Goal: Transaction & Acquisition: Obtain resource

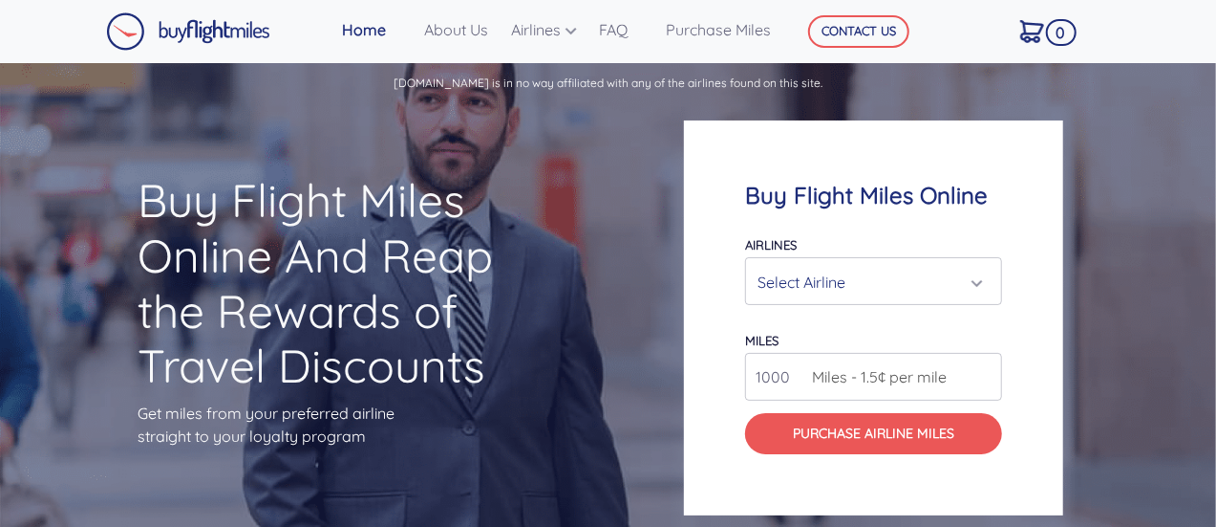
click at [835, 278] on div "Select Airline" at bounding box center [868, 282] width 221 height 36
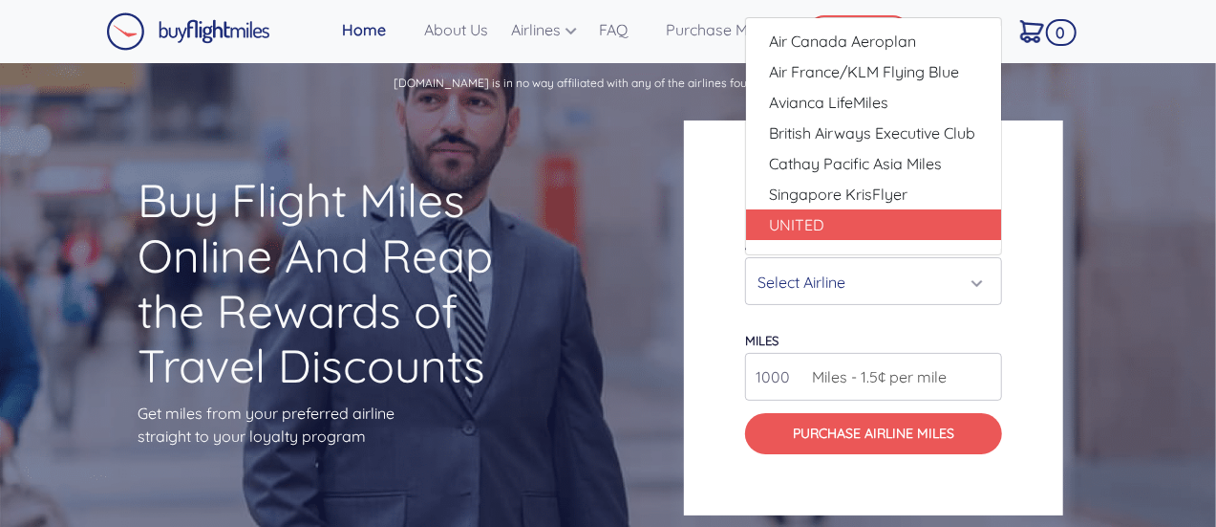
click at [832, 225] on link "UNITED" at bounding box center [873, 224] width 255 height 31
select select "UNITED"
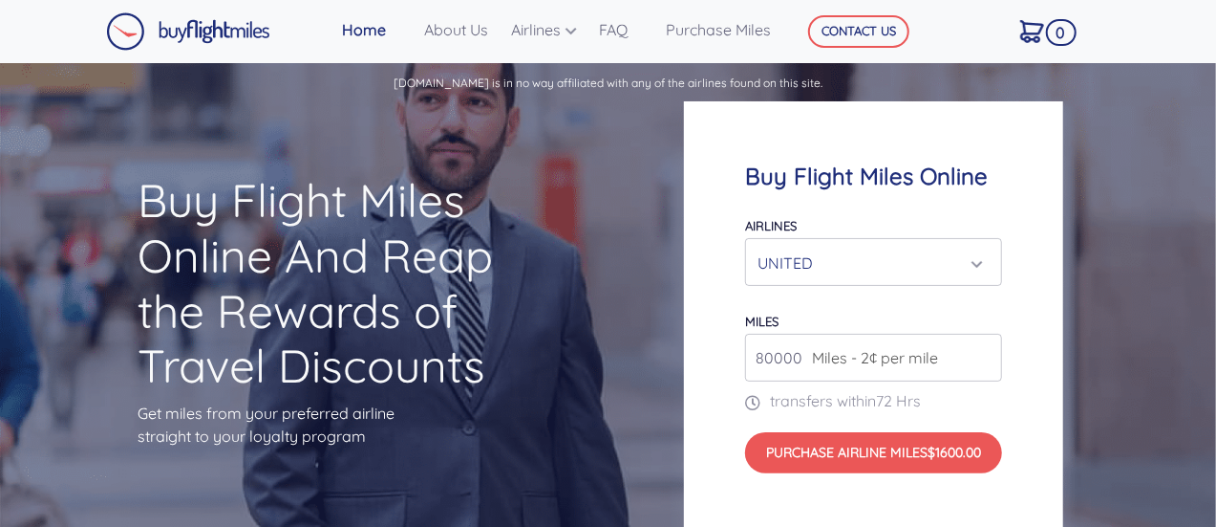
click at [889, 356] on span "Miles - 2¢ per mile" at bounding box center [871, 357] width 136 height 23
click at [815, 364] on span "Miles - 2¢ per mile" at bounding box center [871, 357] width 136 height 23
click at [984, 365] on input "80000" at bounding box center [873, 358] width 257 height 48
click at [983, 354] on input "81000" at bounding box center [873, 358] width 257 height 48
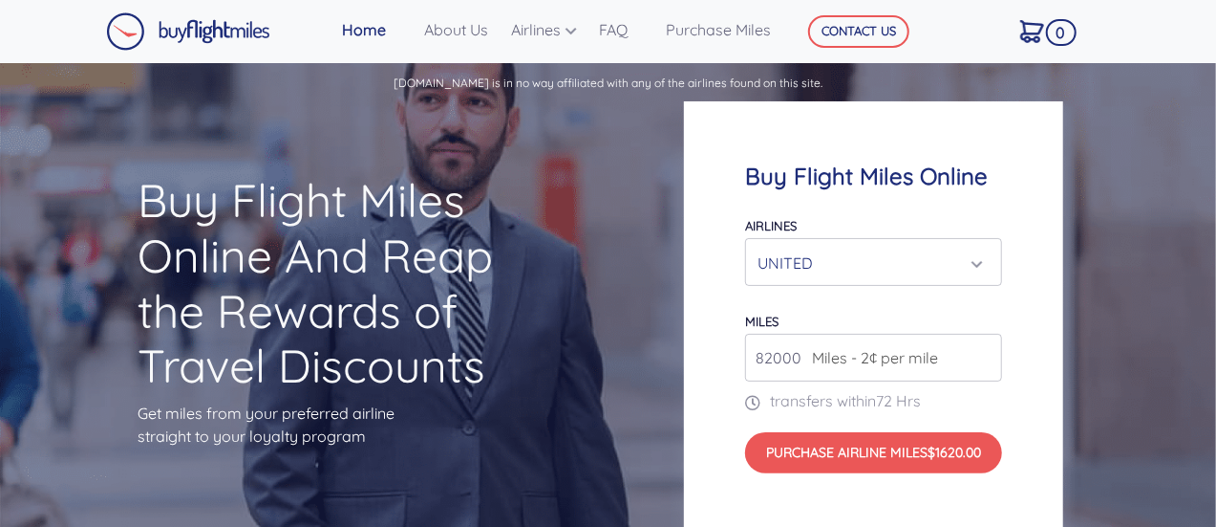
click at [983, 353] on input "82000" at bounding box center [873, 358] width 257 height 48
click at [984, 365] on input "81000" at bounding box center [873, 358] width 257 height 48
type input "80000"
click at [985, 365] on input "80000" at bounding box center [873, 358] width 257 height 48
click at [986, 364] on input "80000" at bounding box center [873, 358] width 257 height 48
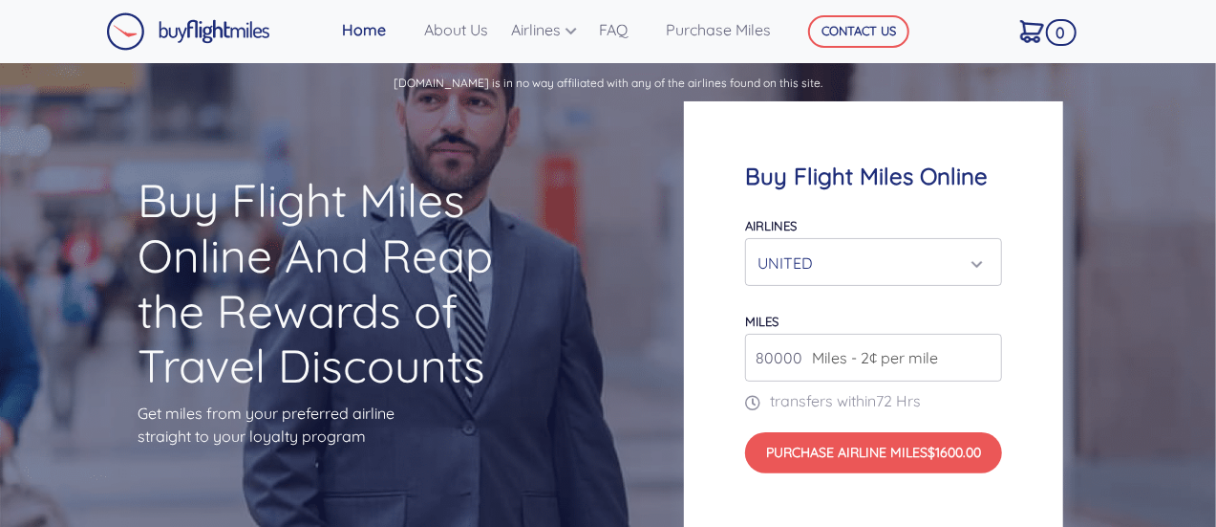
click at [986, 364] on input "80000" at bounding box center [873, 358] width 257 height 48
click at [1089, 341] on div "Buy Flight Miles Online Airlines Air Canada Aeroplan Air France/KLM Flying Blue…" at bounding box center [912, 318] width 486 height 616
click at [958, 260] on div "UNITED" at bounding box center [868, 263] width 221 height 36
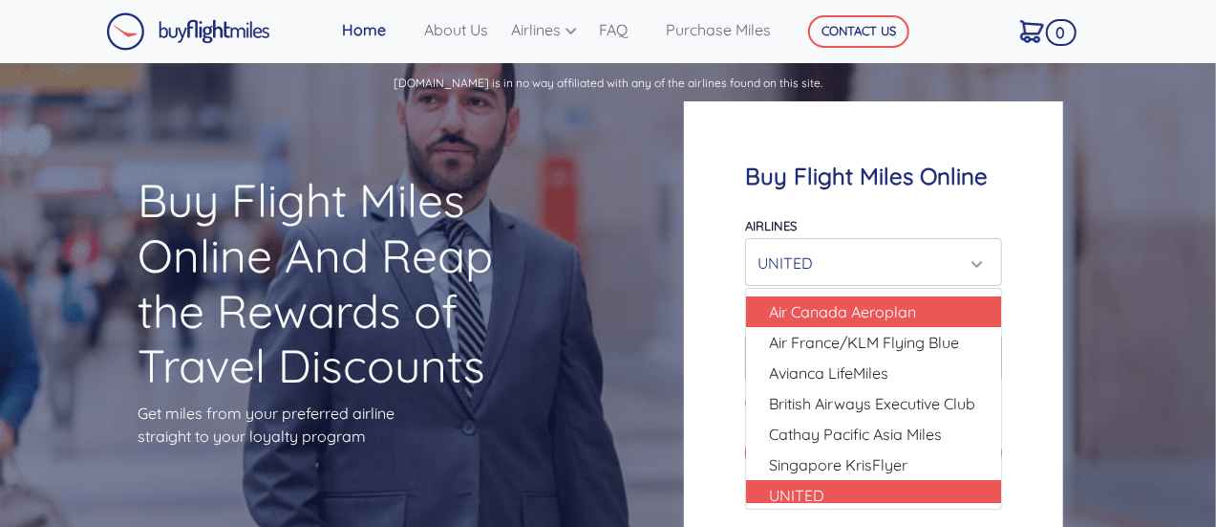
click at [953, 312] on link "Air Canada Aeroplan" at bounding box center [873, 311] width 255 height 31
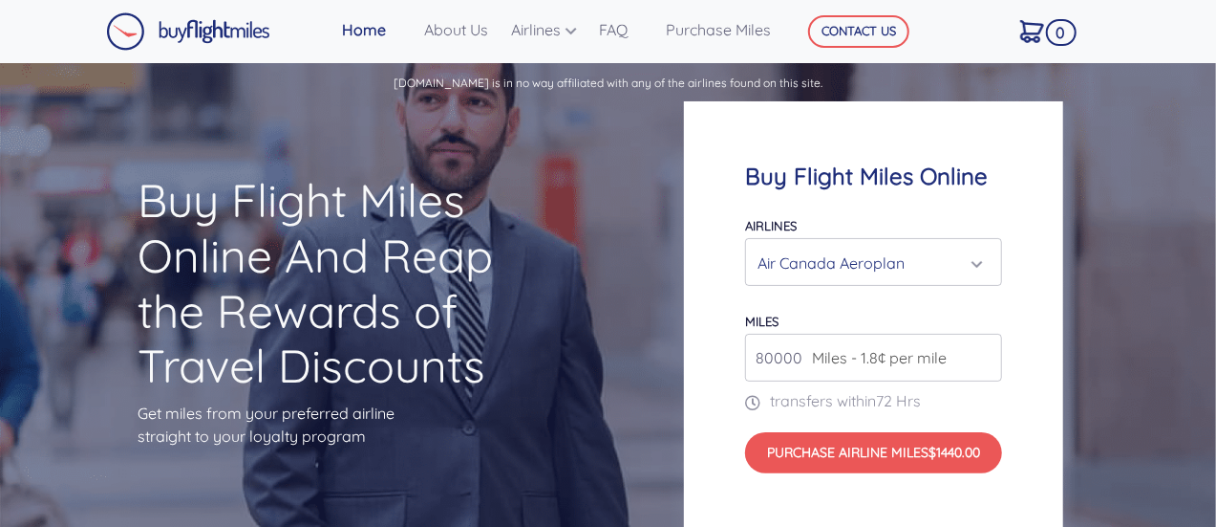
click at [984, 269] on div "Air Canada Aeroplan" at bounding box center [874, 263] width 232 height 36
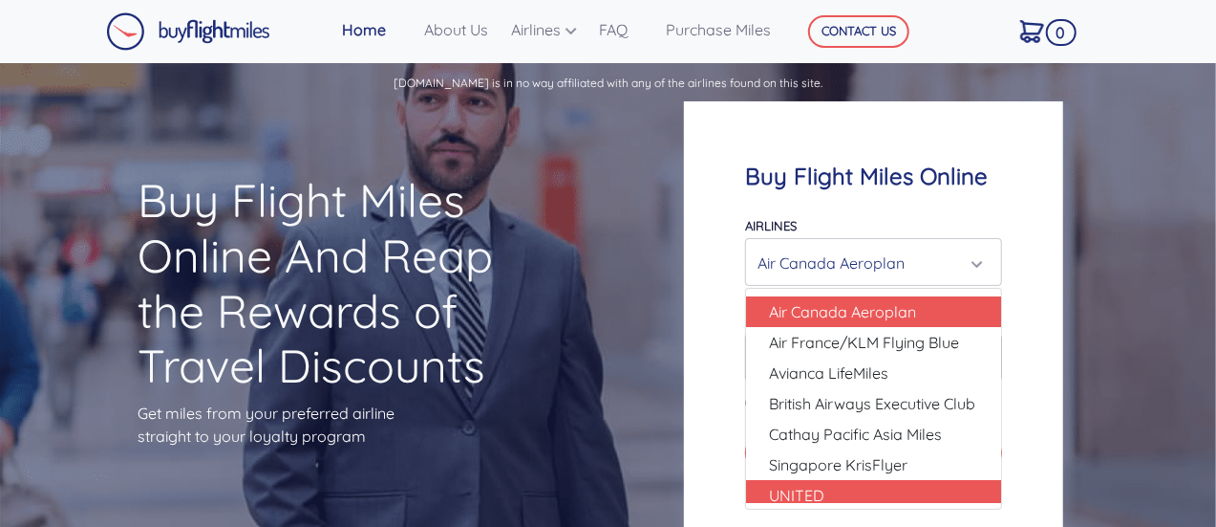
click at [864, 487] on link "UNITED" at bounding box center [873, 495] width 255 height 31
select select "UNITED"
